Goal: Task Accomplishment & Management: Use online tool/utility

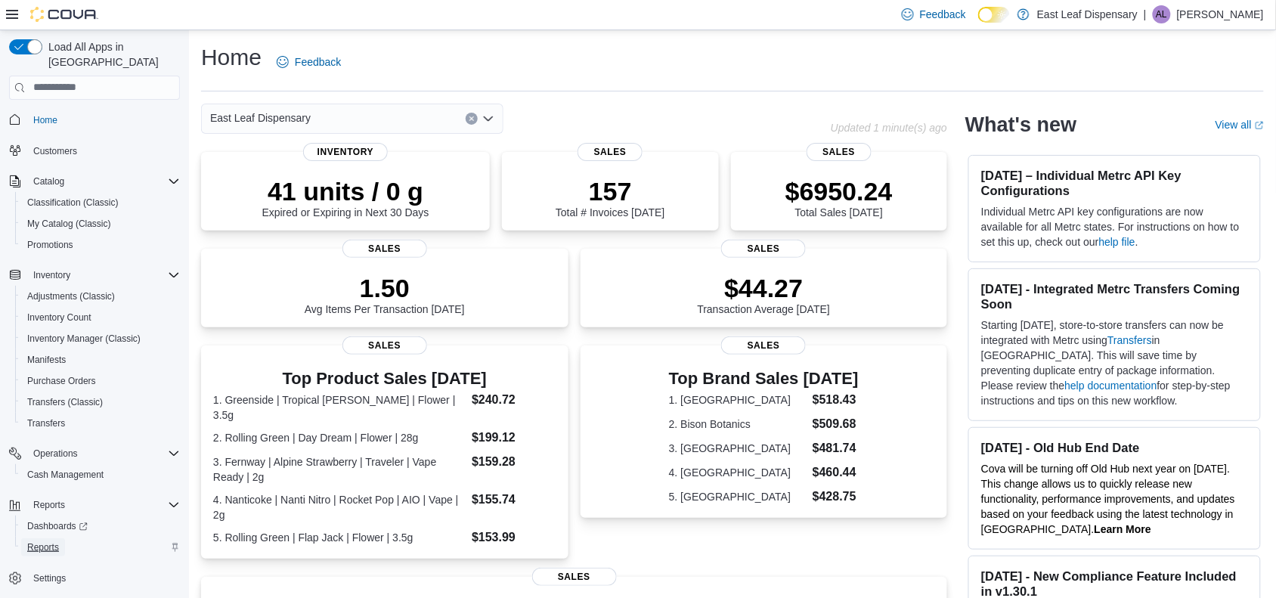
click at [50, 541] on span "Reports" at bounding box center [43, 547] width 32 height 12
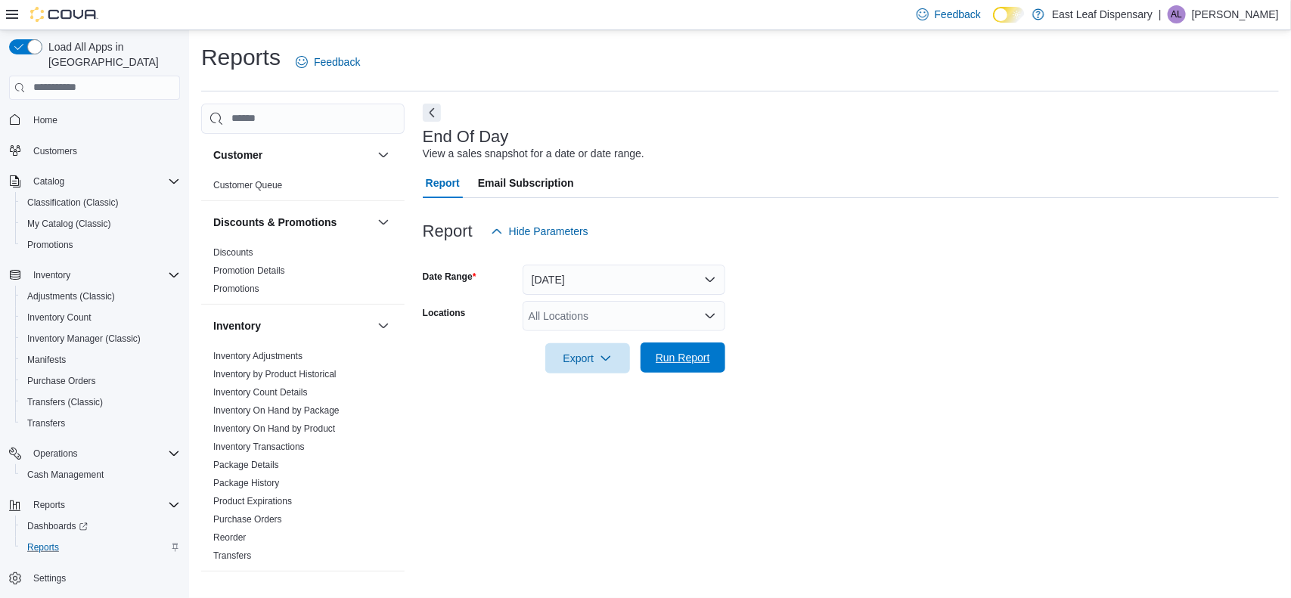
click at [693, 367] on span "Run Report" at bounding box center [682, 358] width 67 height 30
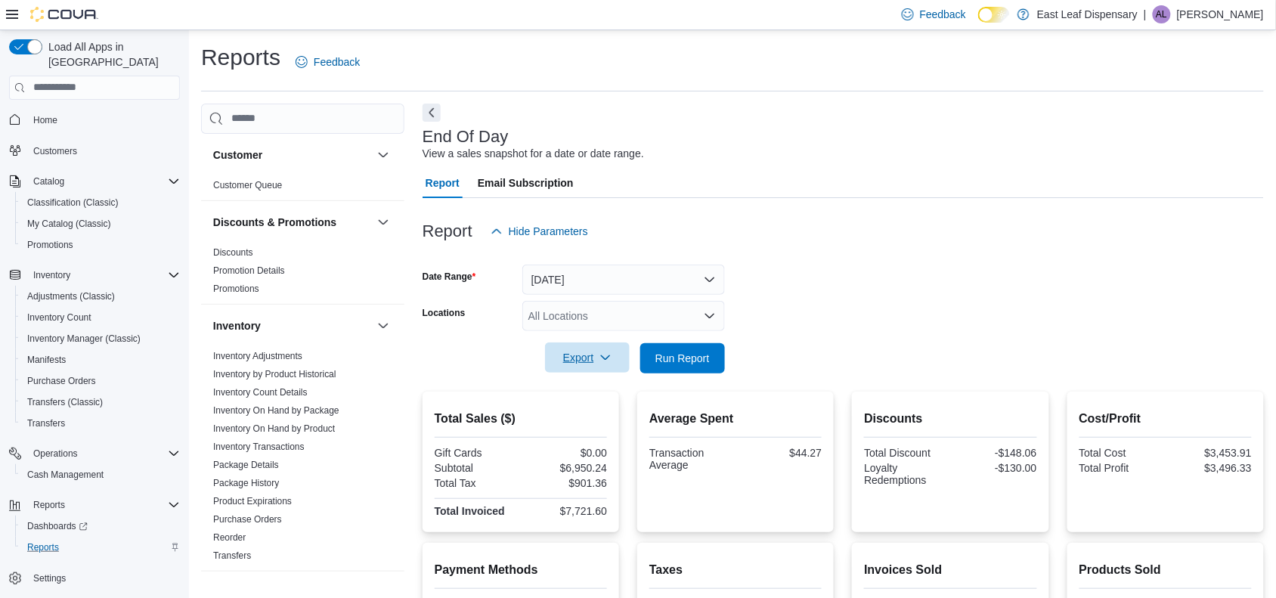
click at [595, 346] on span "Export" at bounding box center [587, 358] width 67 height 30
click at [609, 420] on span "Export to Pdf" at bounding box center [590, 418] width 68 height 12
